Goal: Information Seeking & Learning: Check status

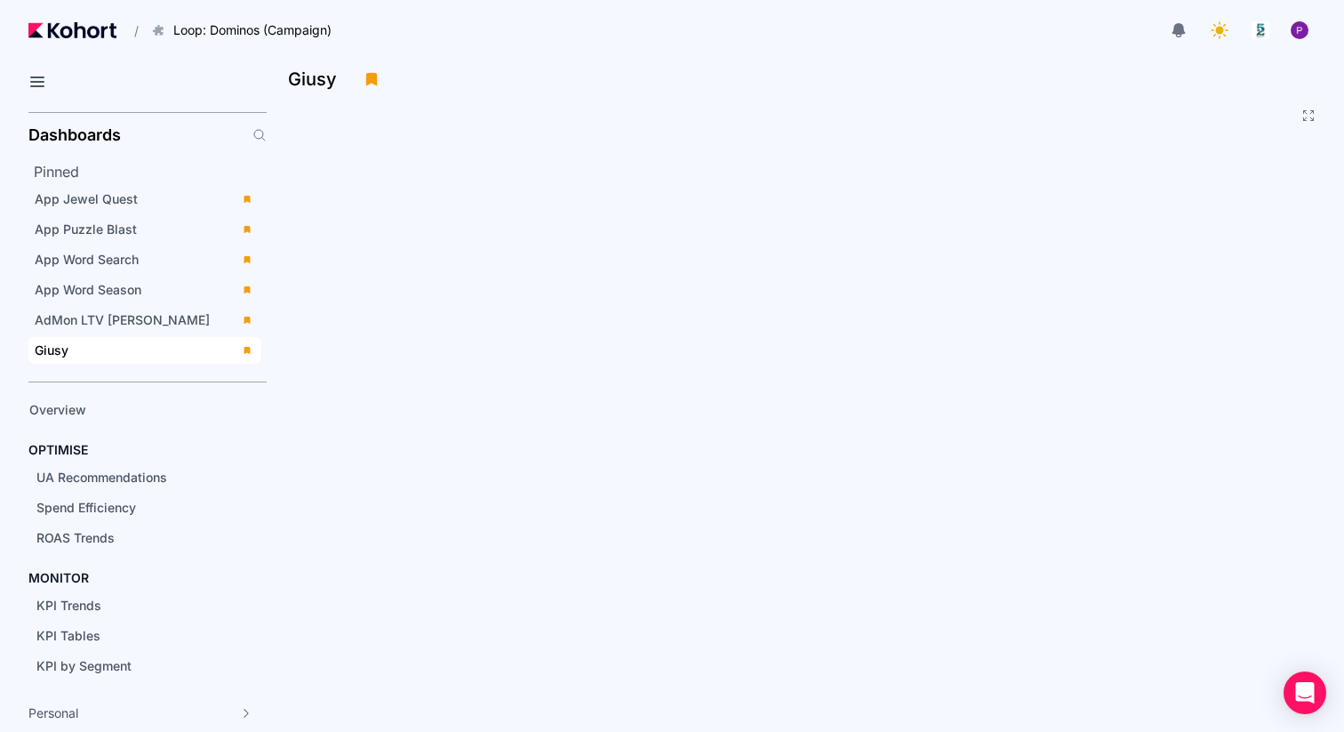
scroll to position [54, 0]
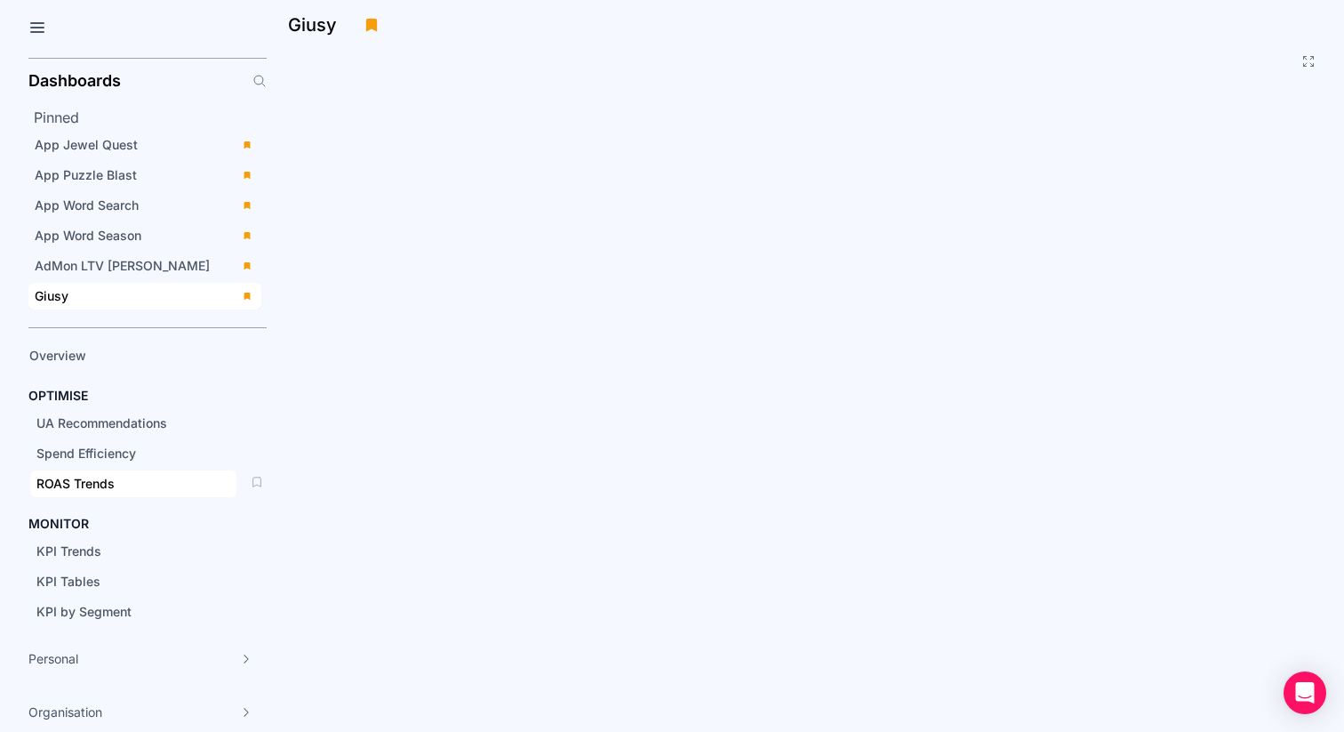
click at [80, 484] on span "ROAS Trends" at bounding box center [75, 483] width 78 height 15
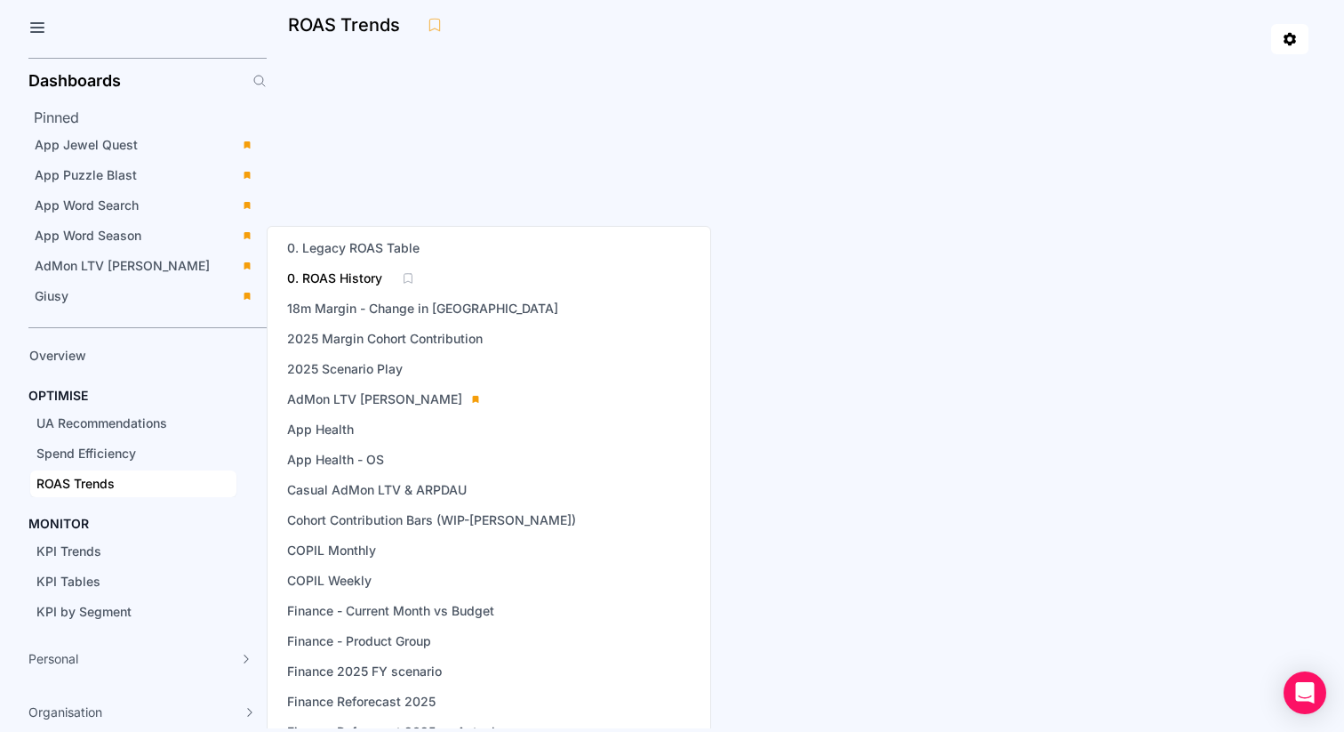
click at [357, 282] on span "0. ROAS History" at bounding box center [334, 278] width 95 height 18
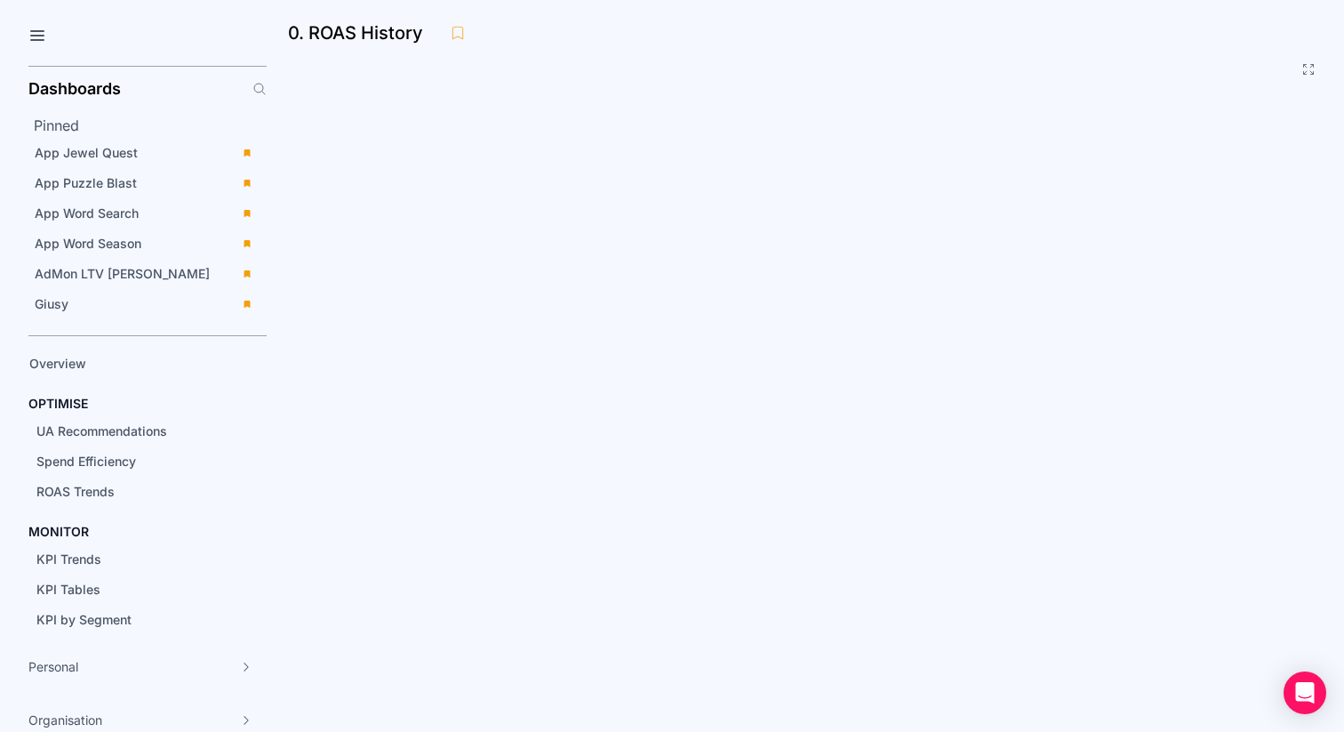
scroll to position [54, 0]
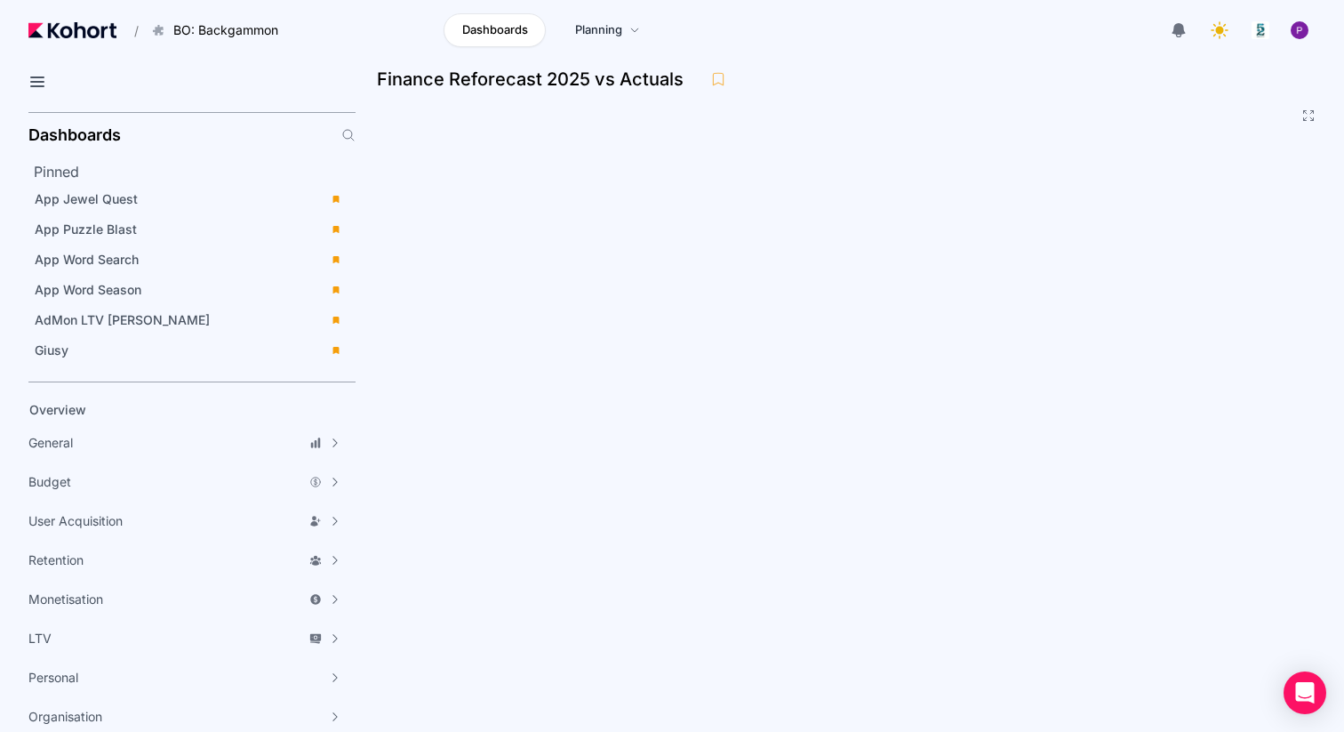
scroll to position [4, 0]
